Goal: Information Seeking & Learning: Learn about a topic

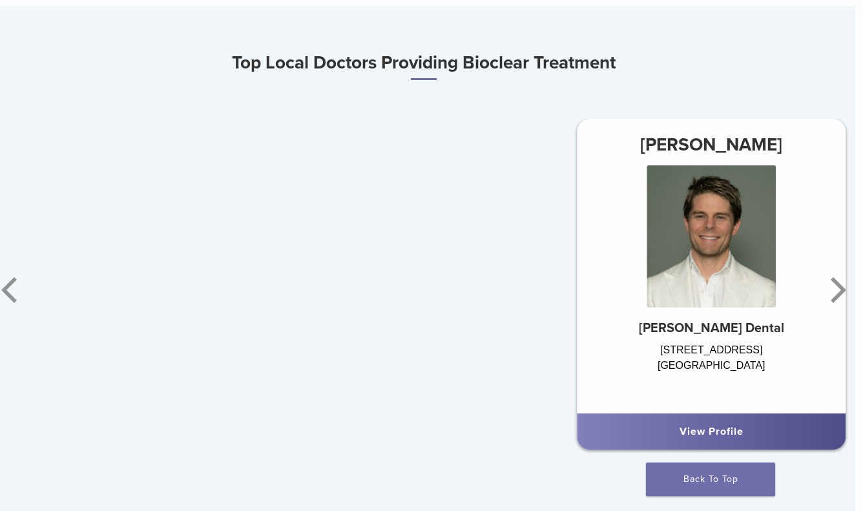
scroll to position [692, 8]
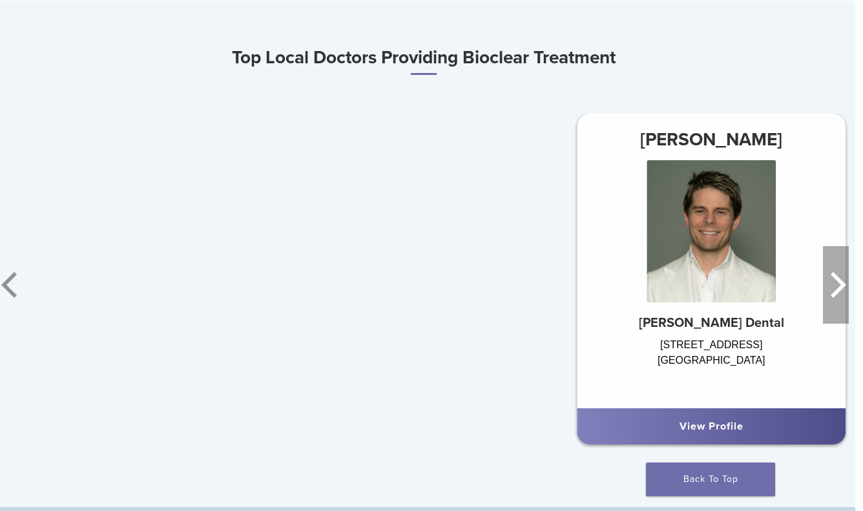
click at [836, 298] on icon "Next" at bounding box center [836, 284] width 26 height 77
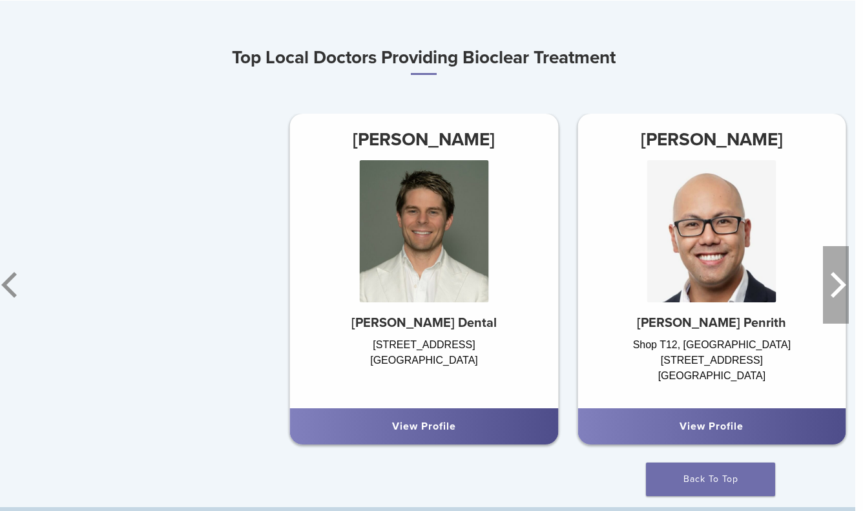
click at [836, 298] on icon "Next" at bounding box center [836, 284] width 26 height 77
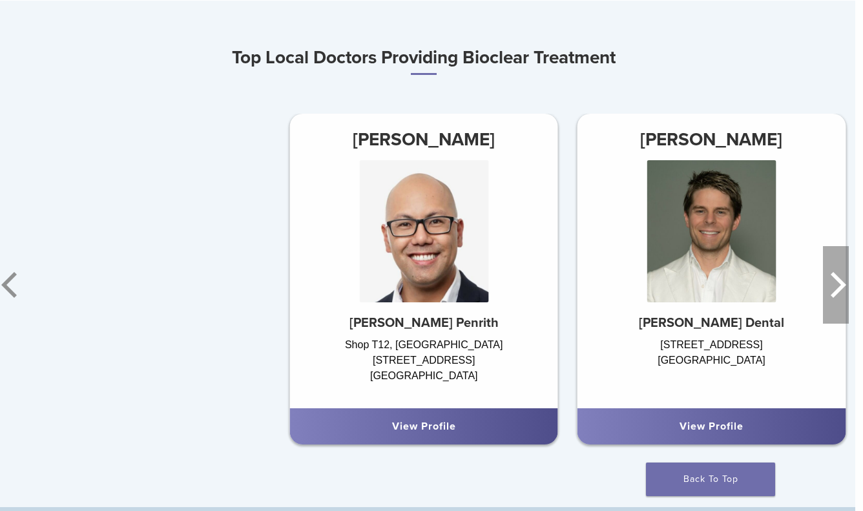
click at [836, 298] on icon "Next" at bounding box center [836, 284] width 26 height 77
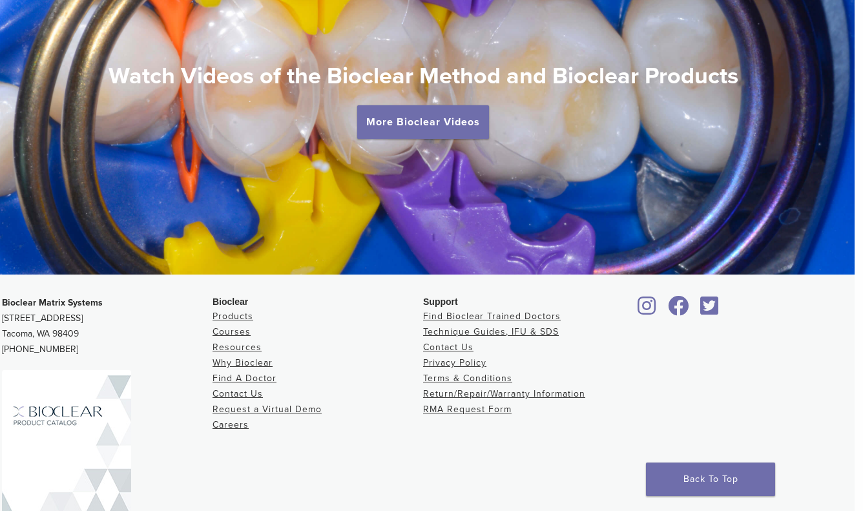
scroll to position [2312, 8]
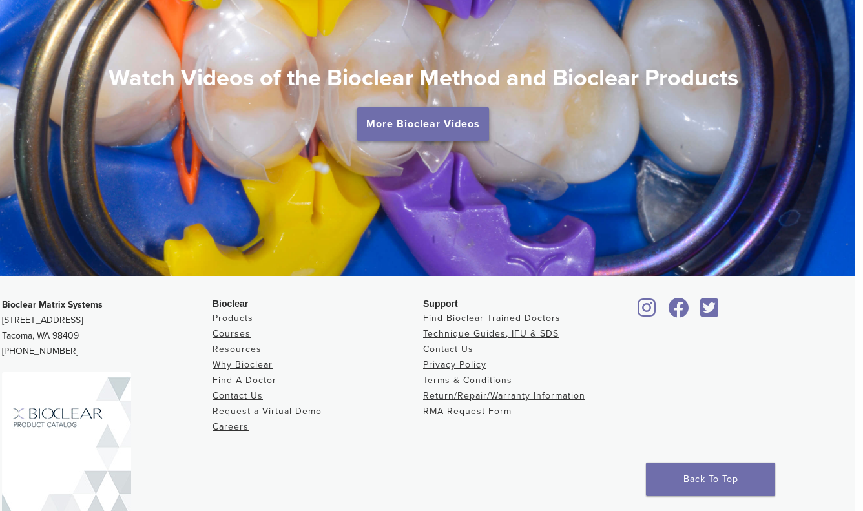
click at [410, 130] on link "More Bioclear Videos" at bounding box center [423, 124] width 132 height 34
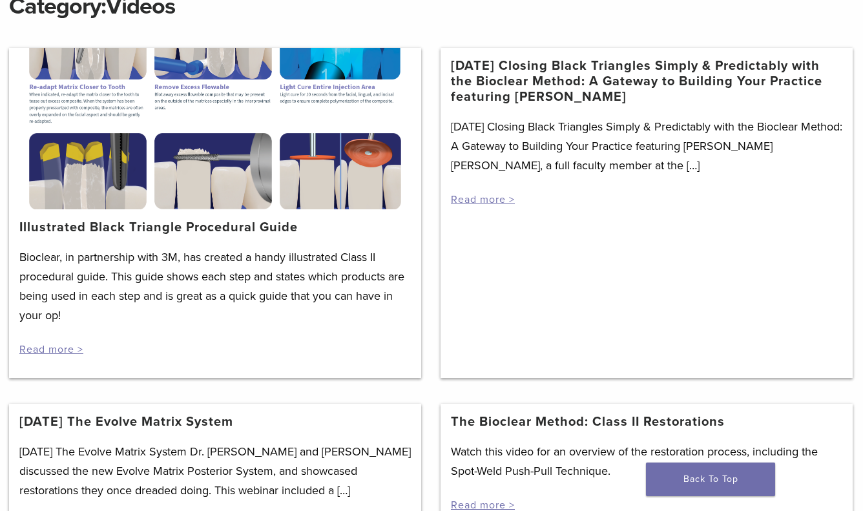
scroll to position [209, 1]
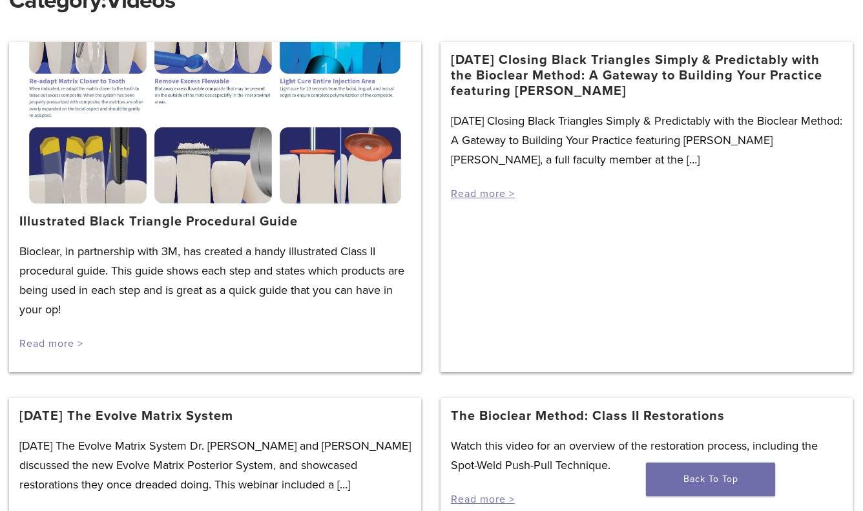
click at [55, 346] on link "Read more >" at bounding box center [51, 343] width 64 height 13
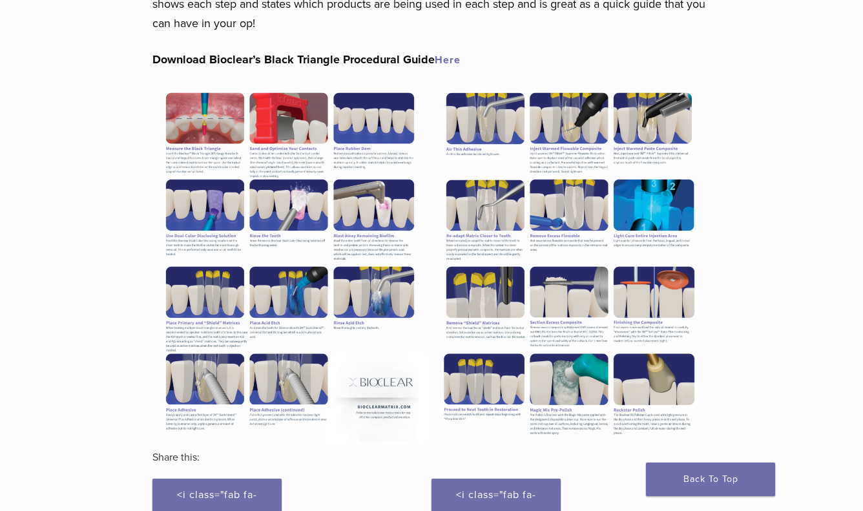
scroll to position [222, 1]
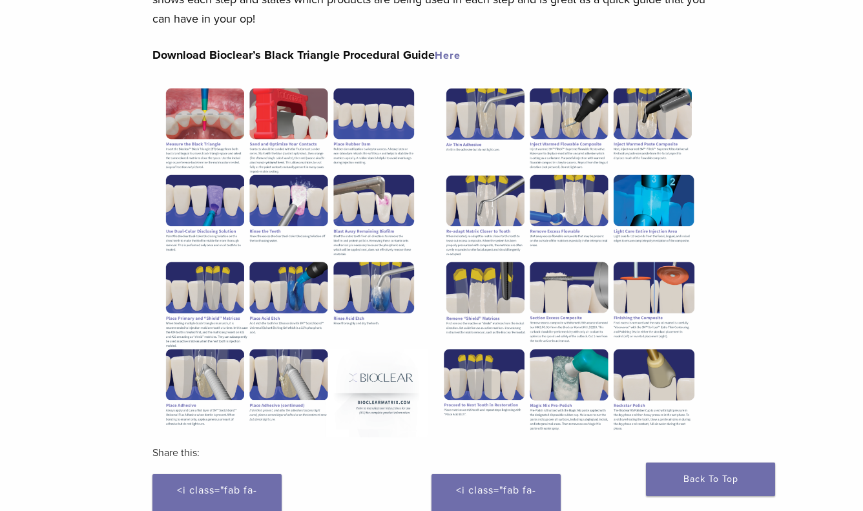
click at [446, 52] on link "Here" at bounding box center [448, 55] width 26 height 13
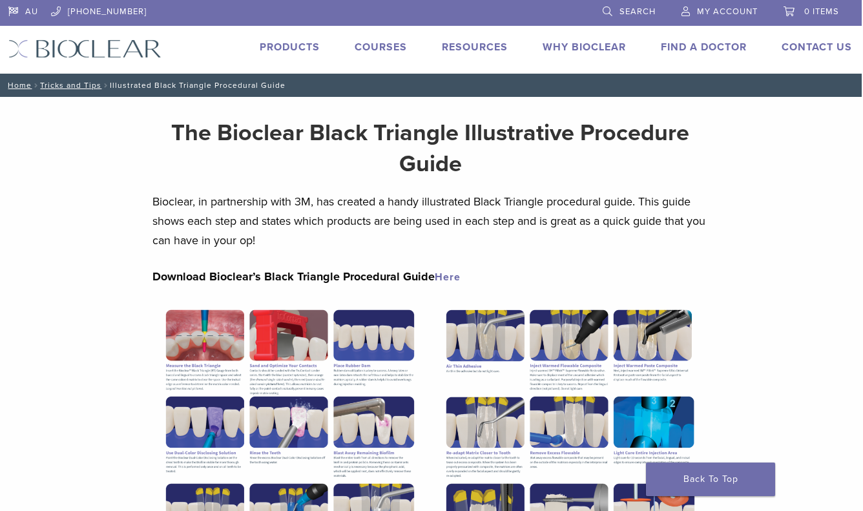
scroll to position [0, 1]
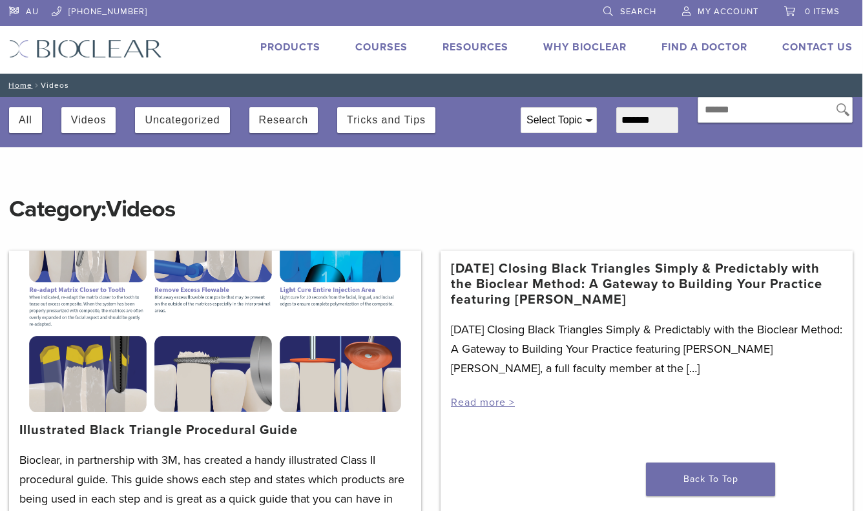
scroll to position [0, 1]
